Goal: Find specific page/section: Find specific page/section

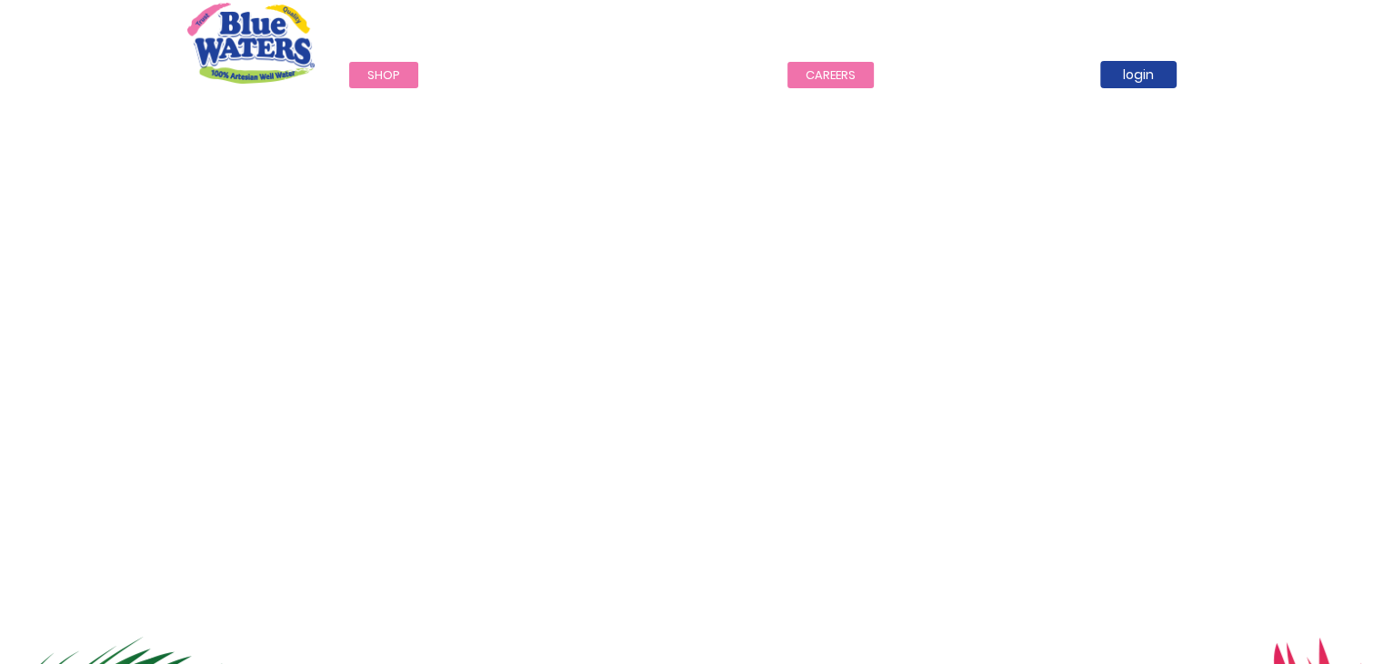
click at [830, 70] on link "careers" at bounding box center [830, 75] width 86 height 26
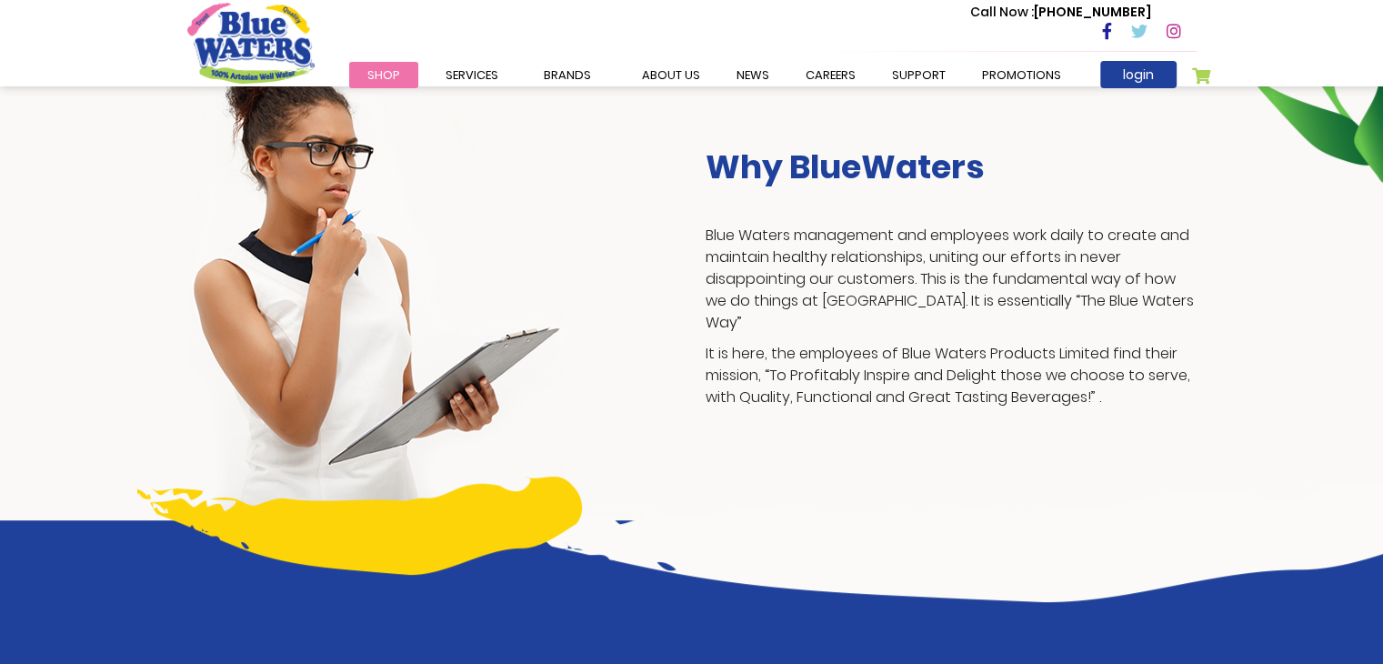
scroll to position [400, 0]
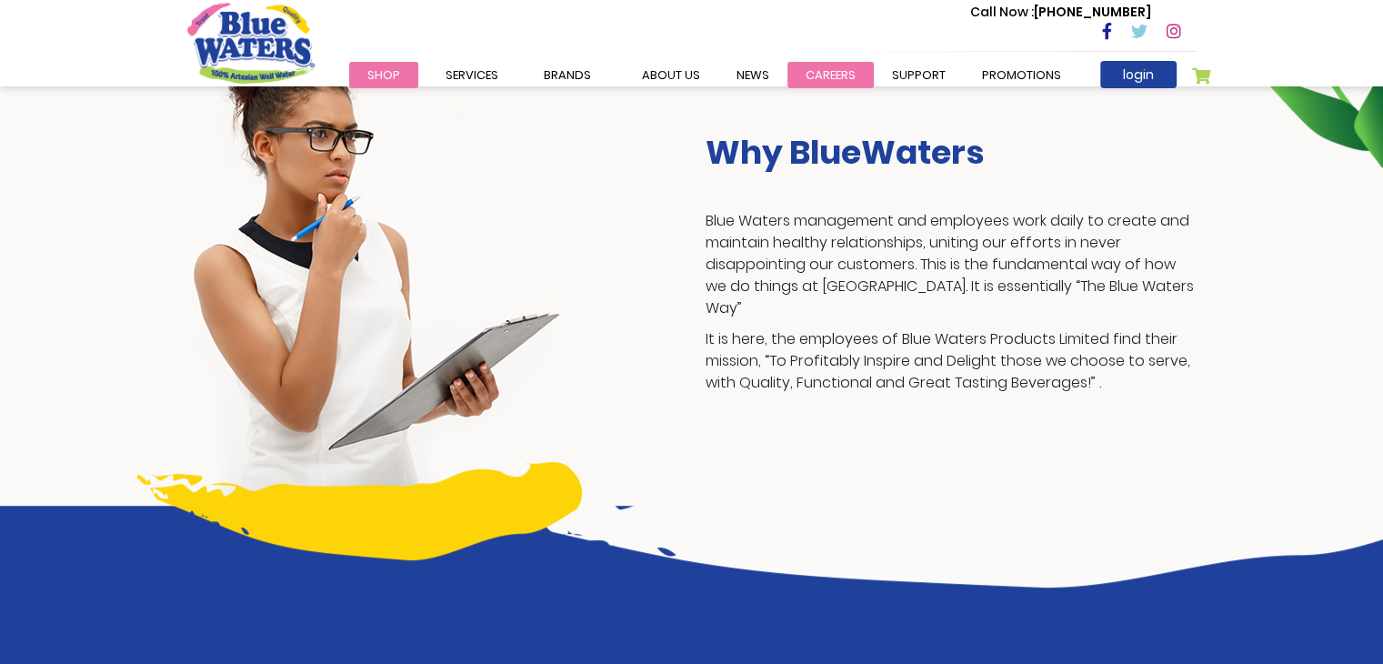
click at [834, 70] on link "careers" at bounding box center [830, 75] width 86 height 26
